Goal: Task Accomplishment & Management: Check status

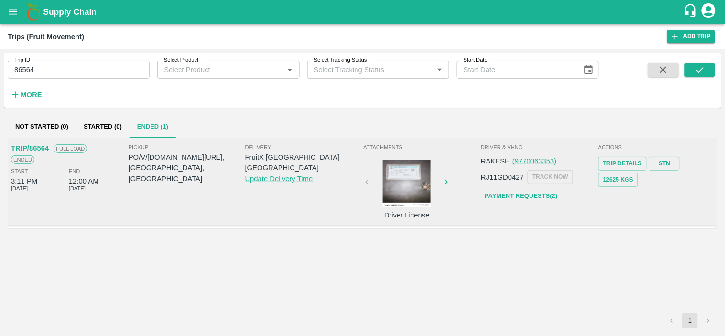
click at [3, 2] on div "Supply Chain" at bounding box center [362, 12] width 725 height 24
click at [15, 11] on icon "open drawer" at bounding box center [13, 12] width 11 height 11
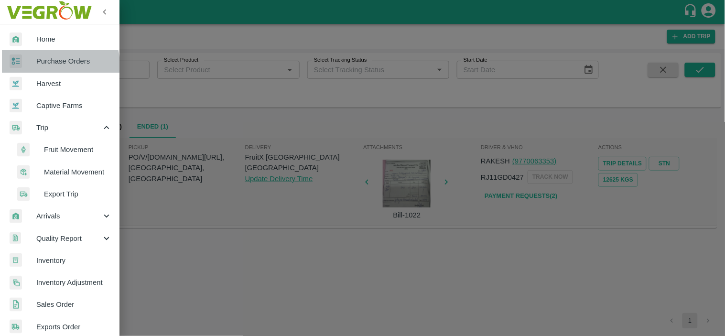
click at [41, 65] on span "Purchase Orders" at bounding box center [74, 61] width 76 height 11
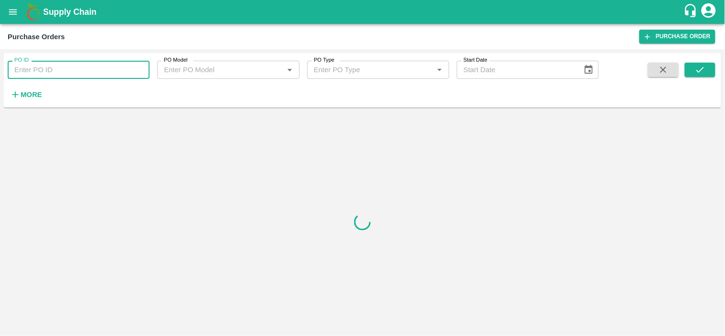
click at [63, 74] on input "PO ID" at bounding box center [79, 70] width 142 height 18
paste input "169475"
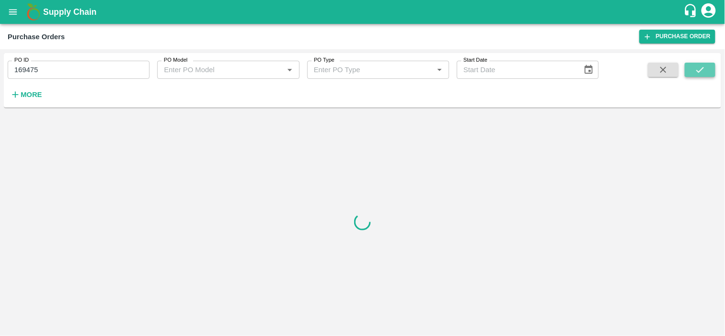
click at [704, 75] on icon "submit" at bounding box center [700, 70] width 11 height 11
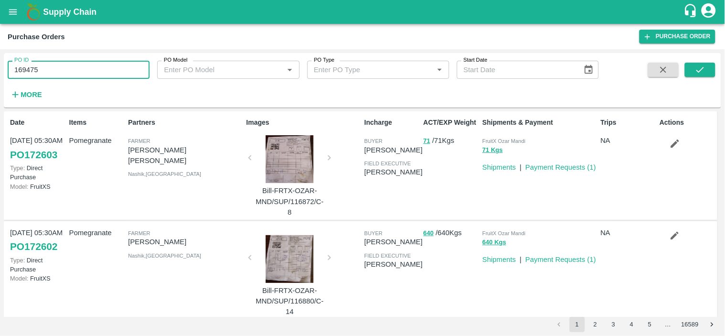
click at [135, 67] on input "169475" at bounding box center [79, 70] width 142 height 18
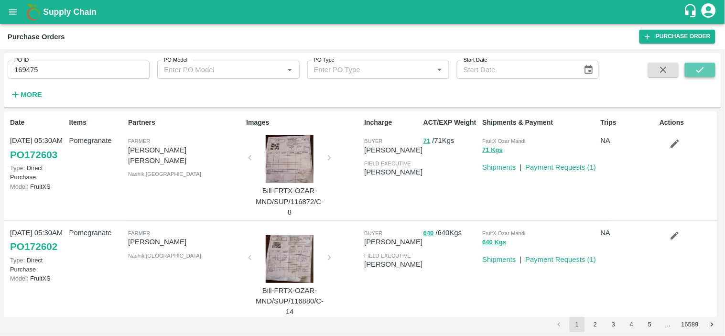
click at [702, 67] on icon "submit" at bounding box center [700, 70] width 11 height 11
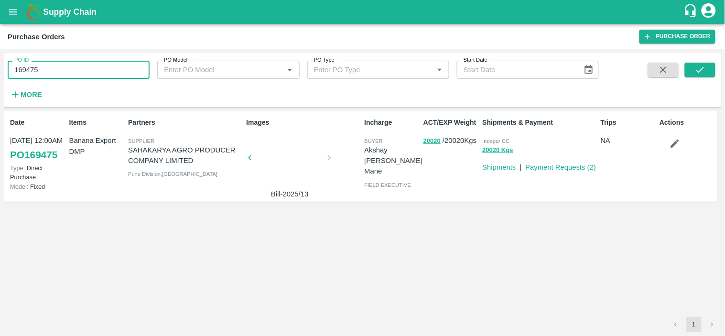
click at [111, 69] on input "169475" at bounding box center [79, 70] width 142 height 18
paste input "text"
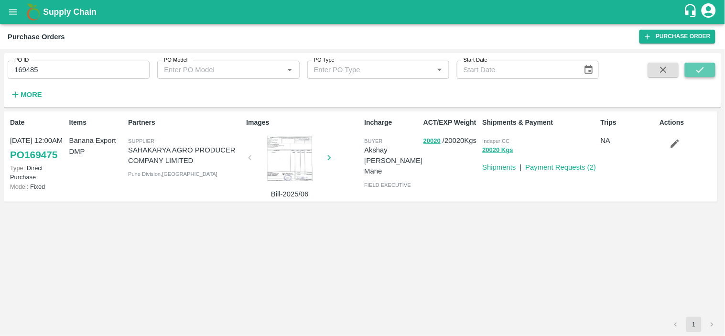
click at [703, 74] on icon "submit" at bounding box center [700, 70] width 11 height 11
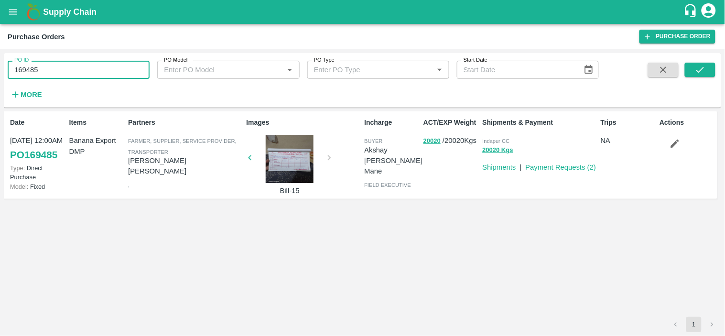
click at [91, 72] on input "169485" at bounding box center [79, 70] width 142 height 18
paste input "text"
type input "169476"
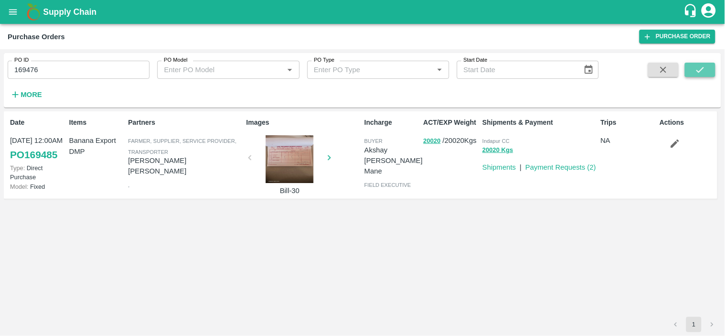
click at [700, 71] on icon "submit" at bounding box center [700, 70] width 8 height 6
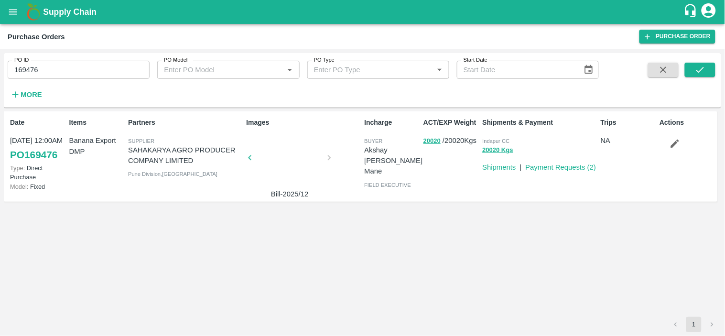
click at [493, 140] on span "Indapur CC" at bounding box center [496, 141] width 27 height 6
copy p "Indapur CC 20020 Kgs"
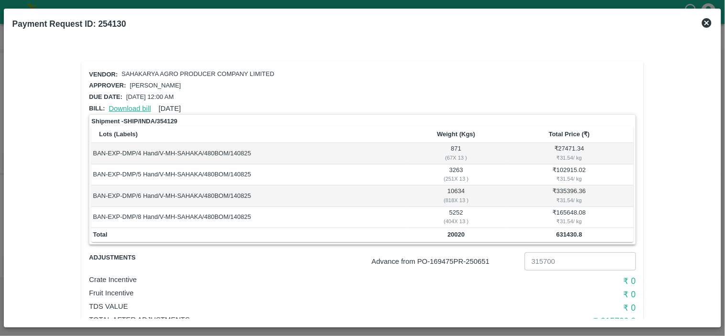
click at [127, 107] on link "Download bill" at bounding box center [130, 109] width 42 height 8
click at [131, 107] on link "Download bill" at bounding box center [130, 109] width 42 height 8
click at [130, 105] on link "Download bill" at bounding box center [130, 109] width 42 height 8
